Goal: Information Seeking & Learning: Learn about a topic

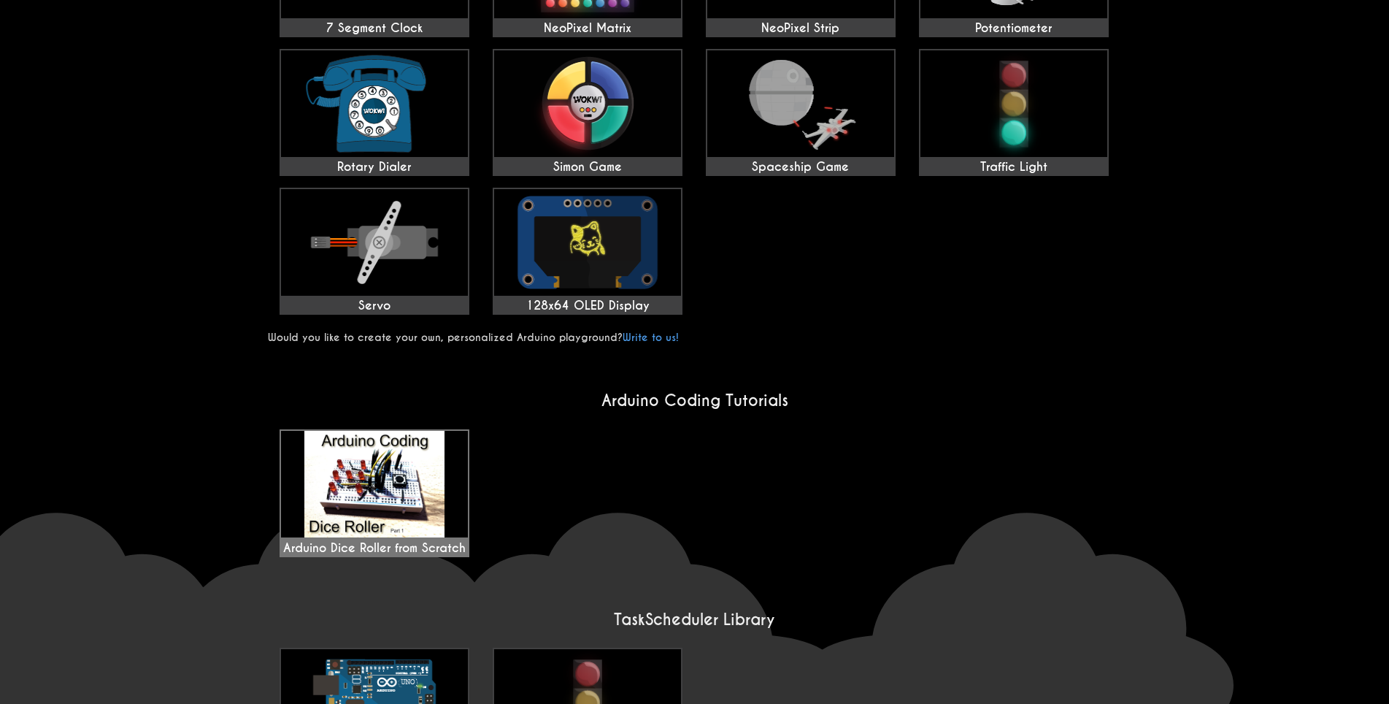
scroll to position [657, 0]
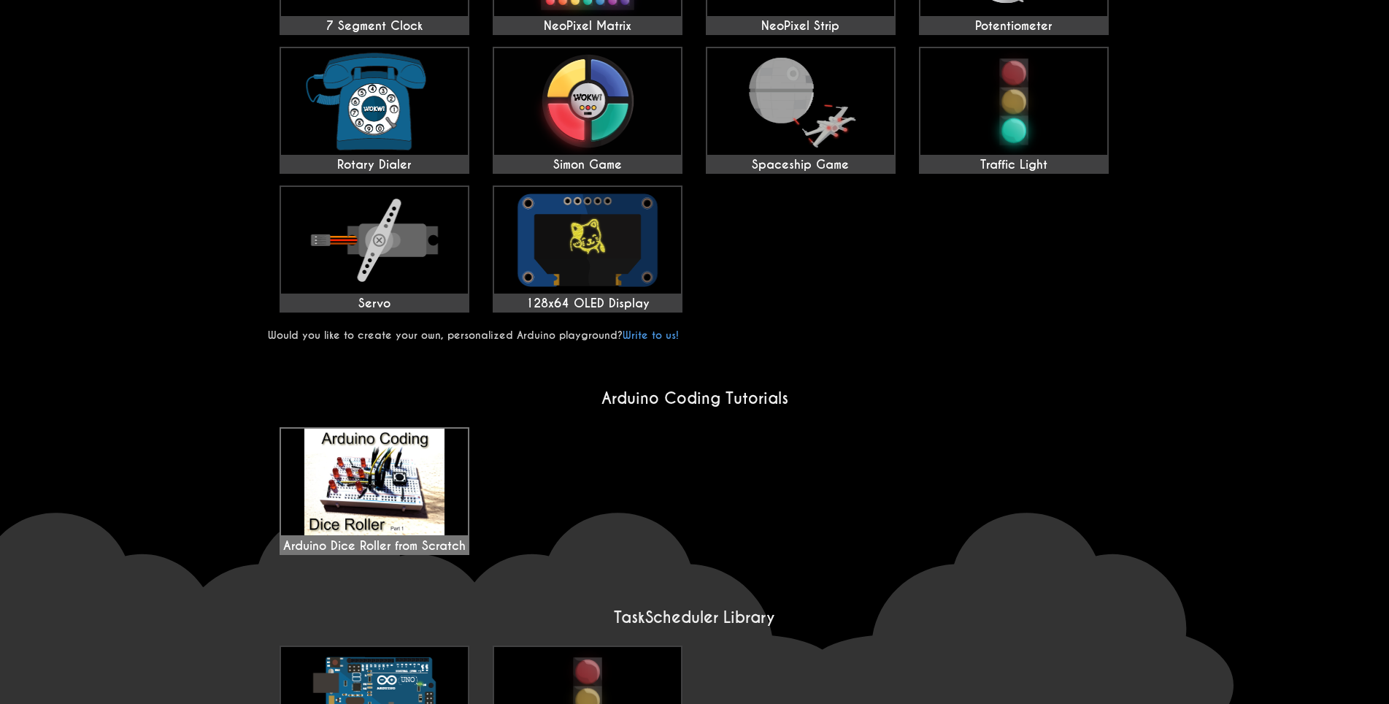
click at [392, 495] on img at bounding box center [374, 481] width 187 height 107
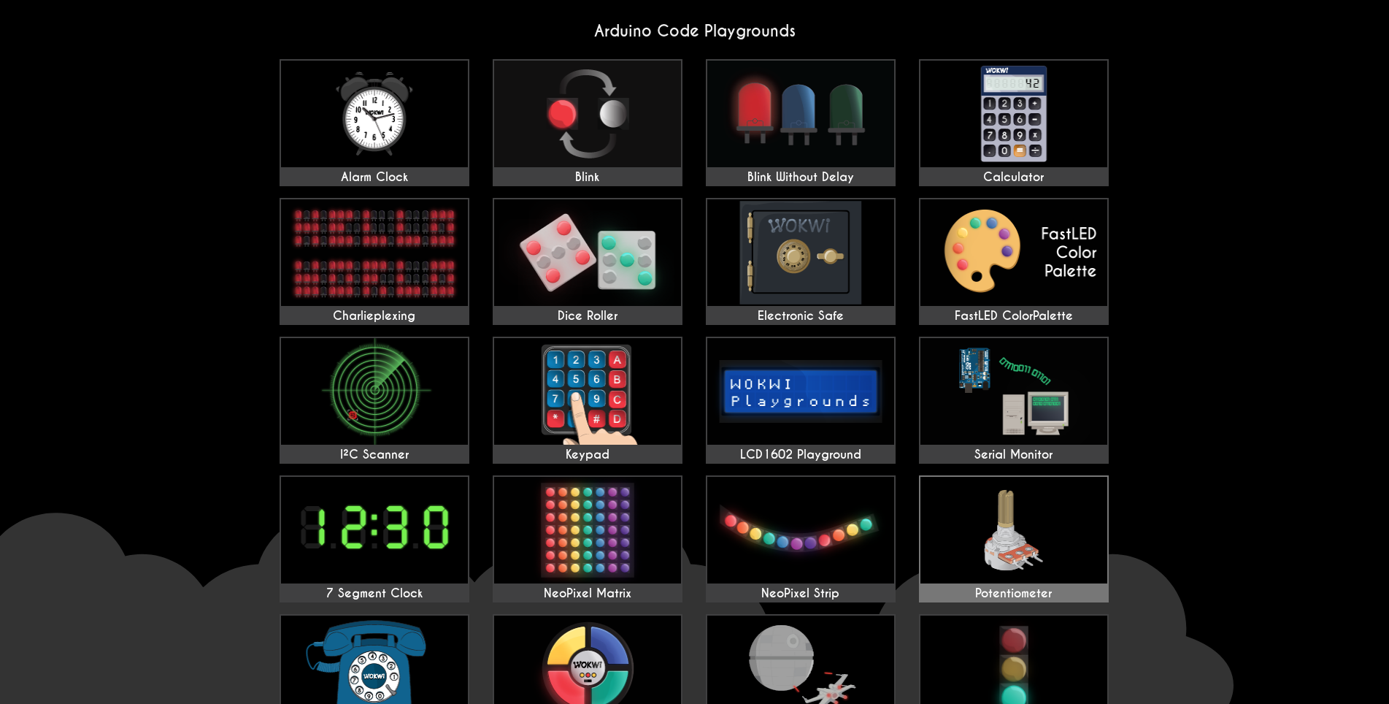
scroll to position [0, 0]
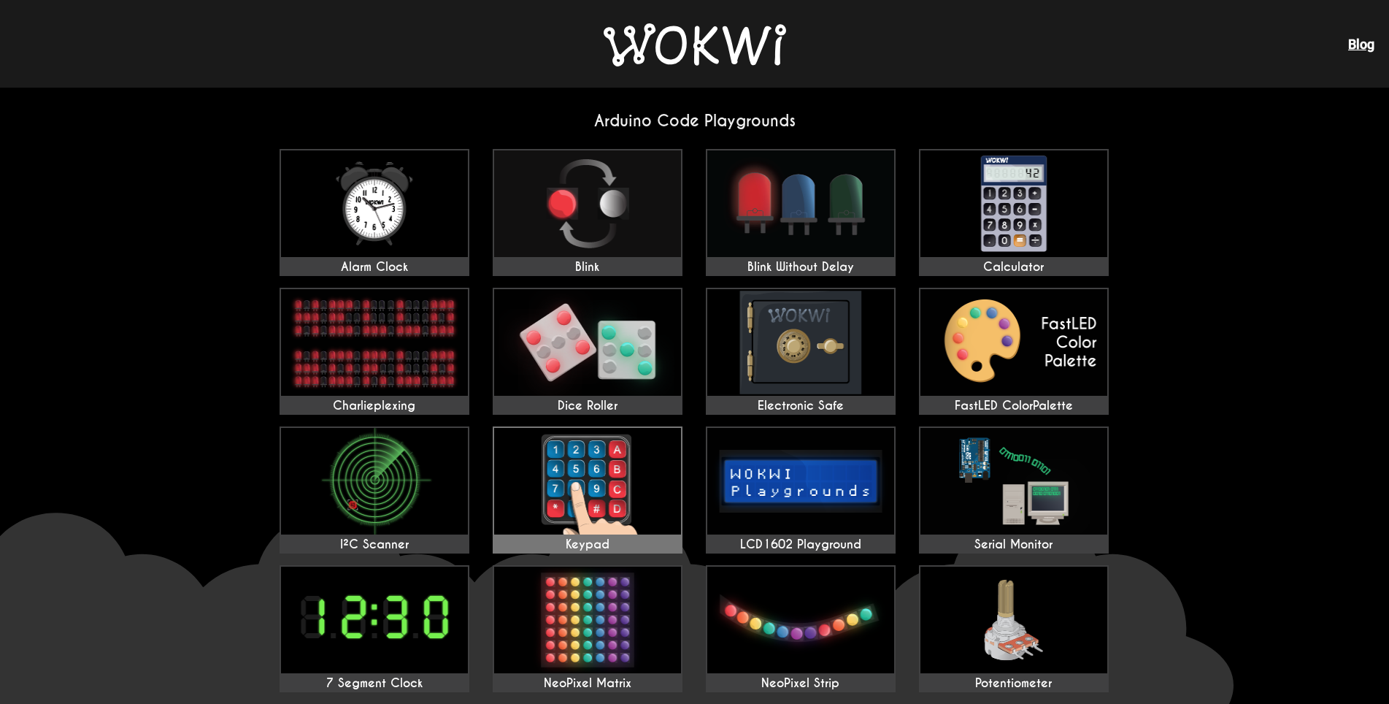
click at [606, 494] on img at bounding box center [587, 481] width 187 height 107
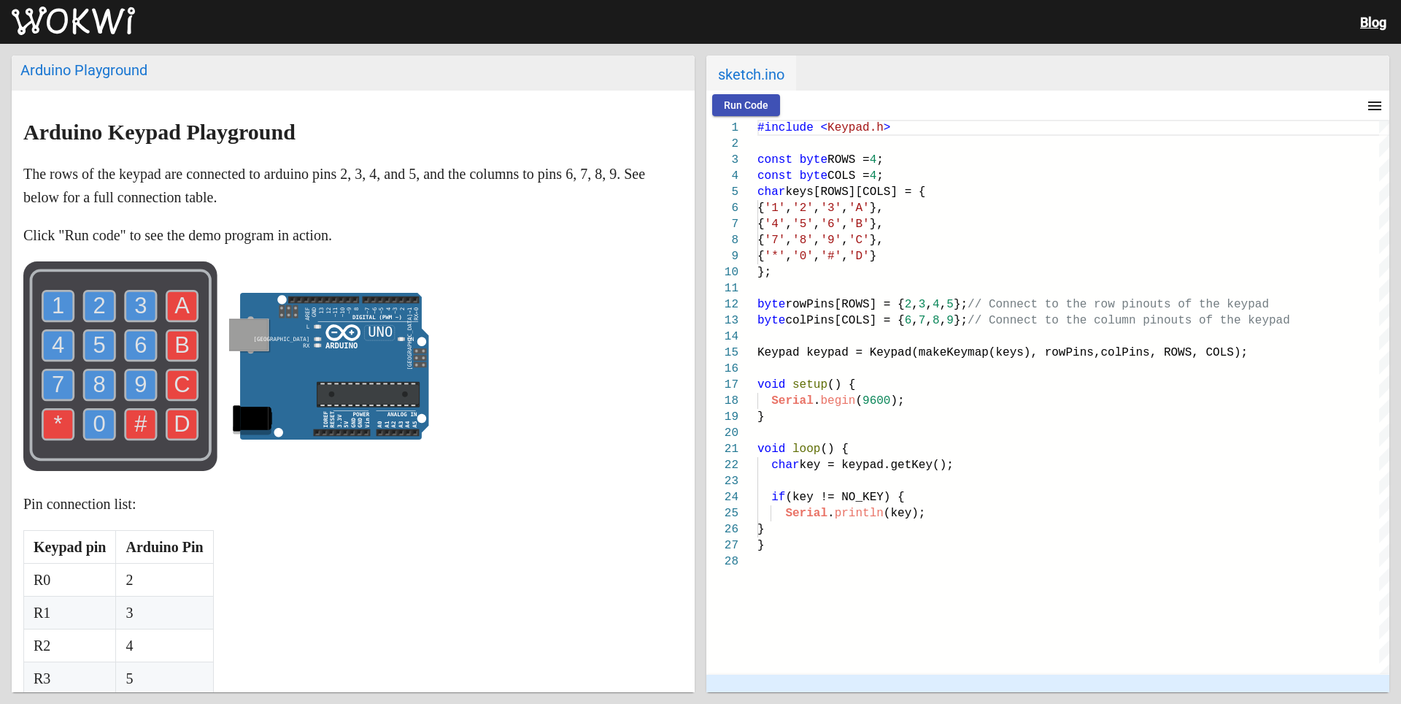
click at [331, 194] on p "The rows of the keypad are connected to arduino pins 2, 3, 4, and 5, and the co…" at bounding box center [353, 185] width 660 height 47
click at [85, 20] on img at bounding box center [73, 21] width 123 height 29
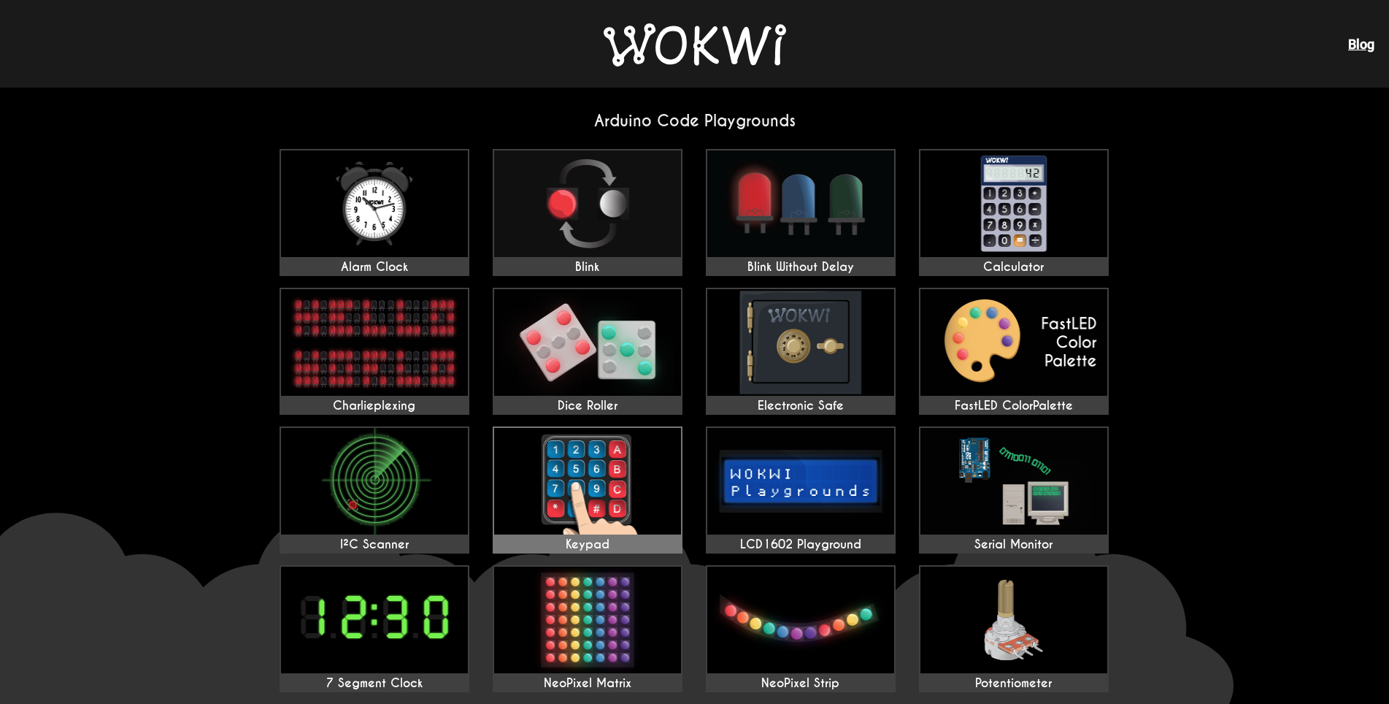
click at [606, 479] on img at bounding box center [587, 481] width 187 height 107
click at [363, 478] on img at bounding box center [374, 481] width 187 height 107
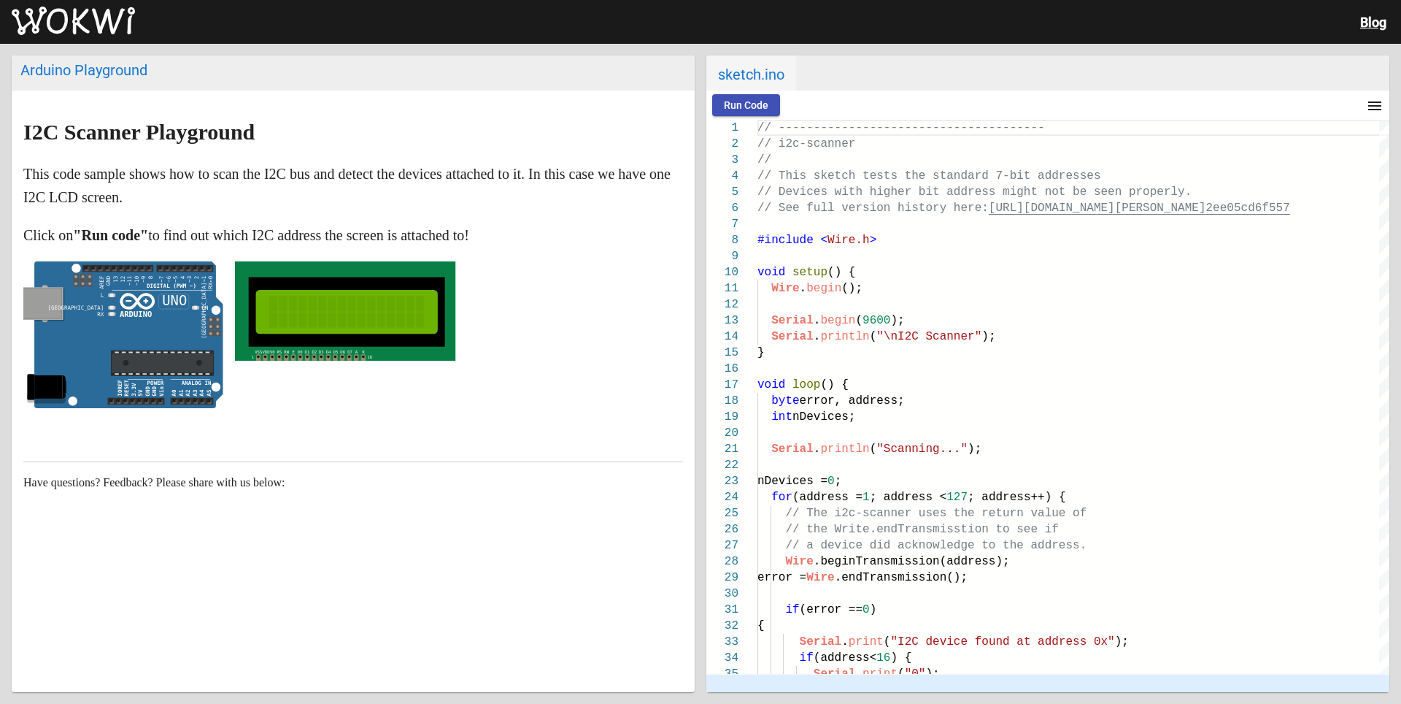
drag, startPoint x: 26, startPoint y: 134, endPoint x: 526, endPoint y: 245, distance: 512.2
click at [526, 245] on markdown "I2C Scanner Playground This code sample shows how to scan the I2C bus and detec…" at bounding box center [353, 267] width 660 height 294
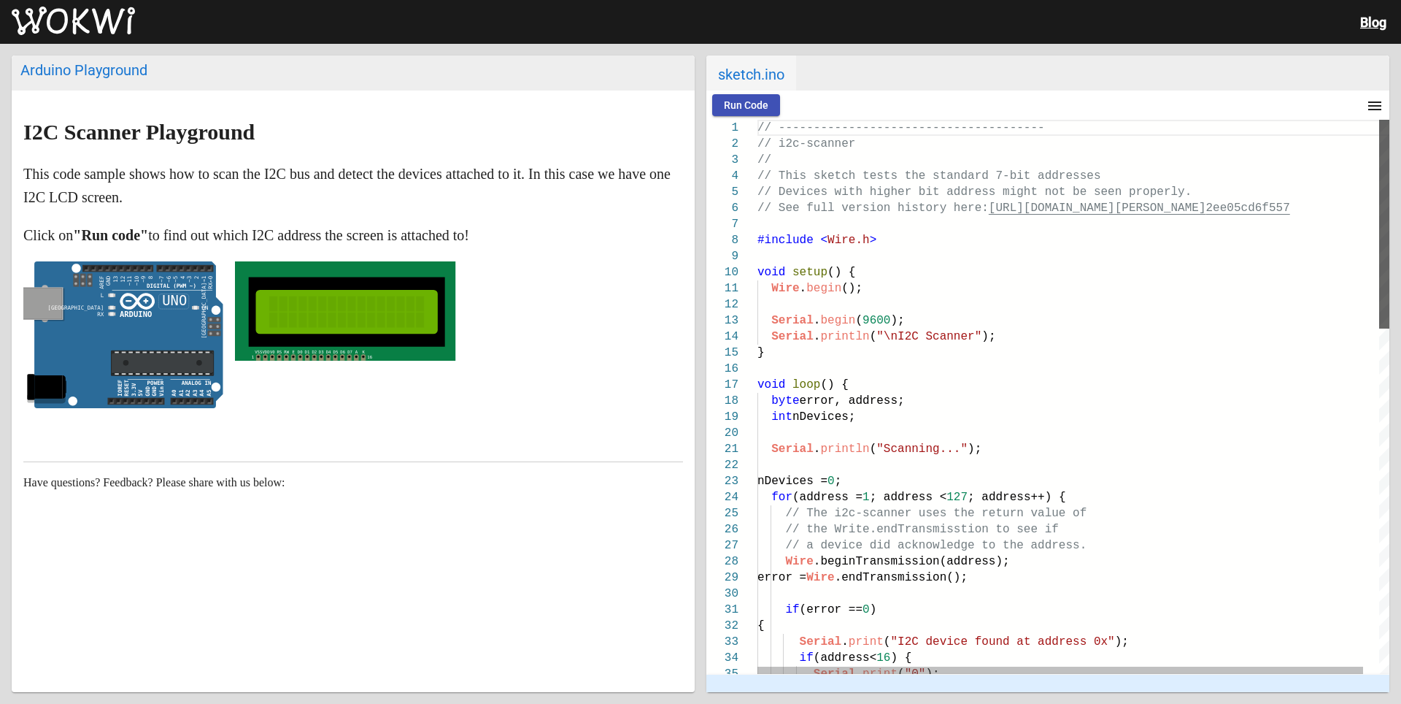
drag, startPoint x: 1384, startPoint y: 258, endPoint x: 1375, endPoint y: 235, distance: 24.3
click at [1375, 234] on div "Serial . print ( "0" ); { Serial . print ( "I2C device found at address 0x" ); …" at bounding box center [1074, 397] width 632 height 554
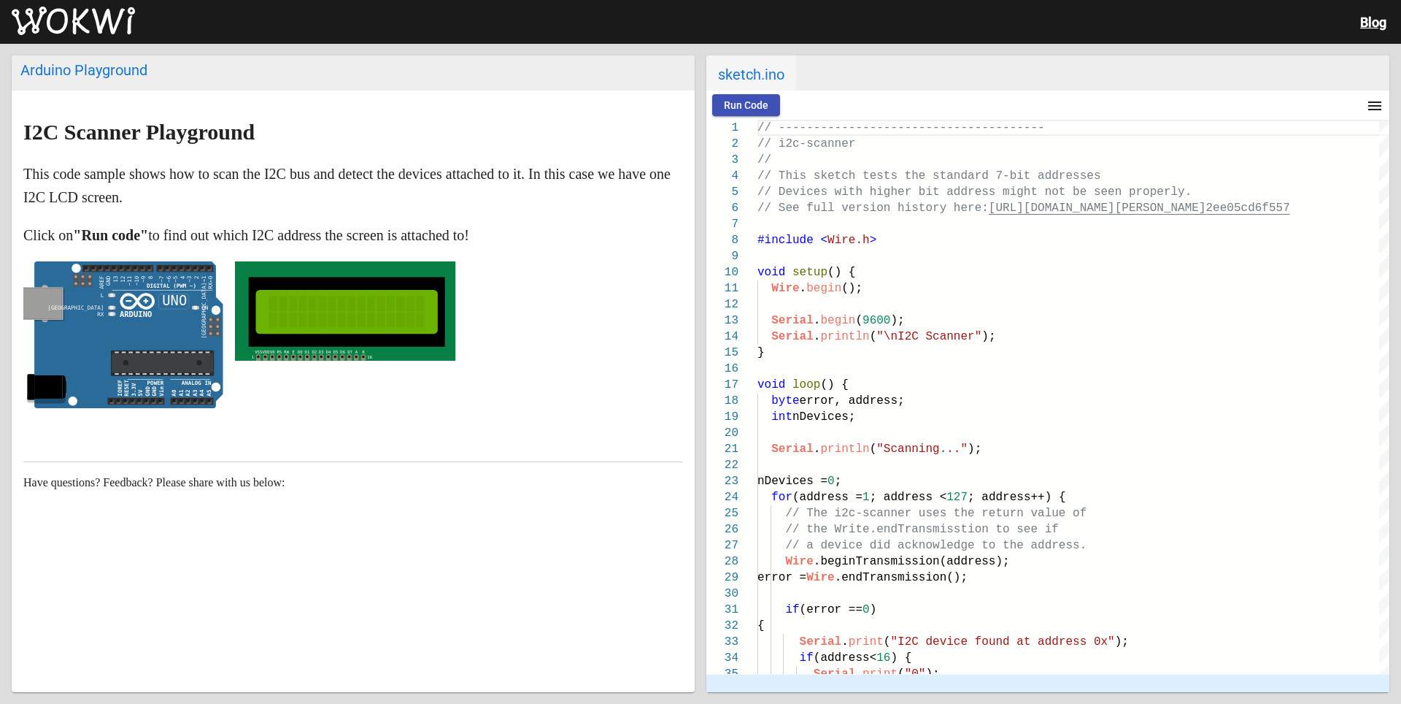
click at [698, 376] on div "Arduino Playground I2C Scanner Playground This code sample shows how to scan th…" at bounding box center [700, 374] width 1401 height 660
click at [1372, 105] on mat-icon "menu" at bounding box center [1375, 106] width 18 height 18
click at [458, 84] on div at bounding box center [700, 352] width 1401 height 704
